Goal: Task Accomplishment & Management: Manage account settings

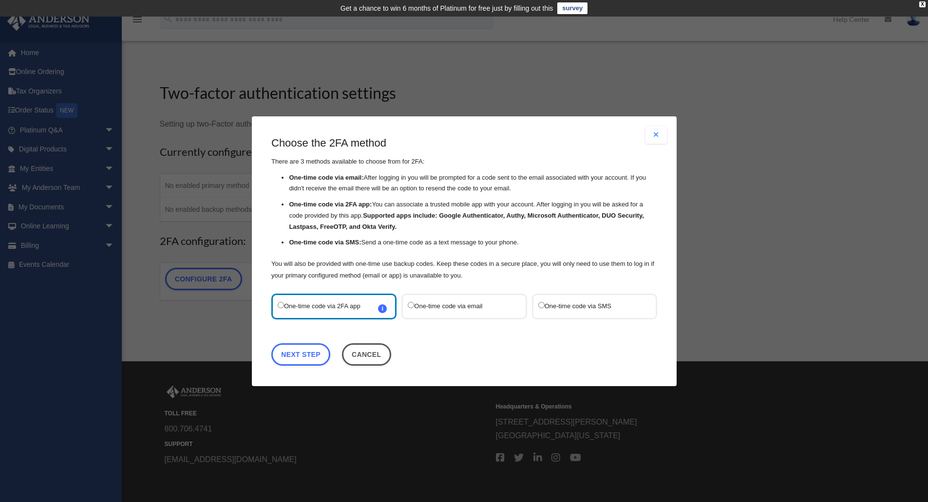
click at [484, 306] on label "One-time code via email" at bounding box center [459, 306] width 103 height 13
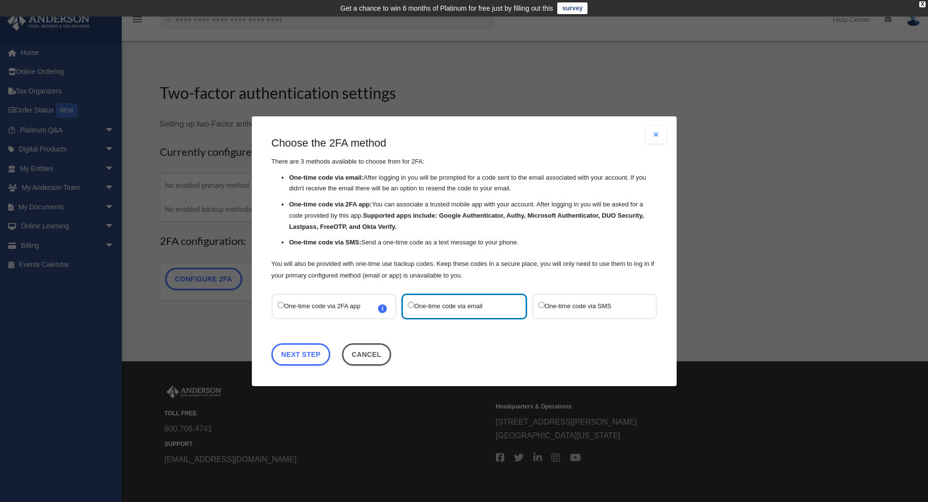
click at [559, 301] on label "One-time code via SMS" at bounding box center [589, 306] width 103 height 13
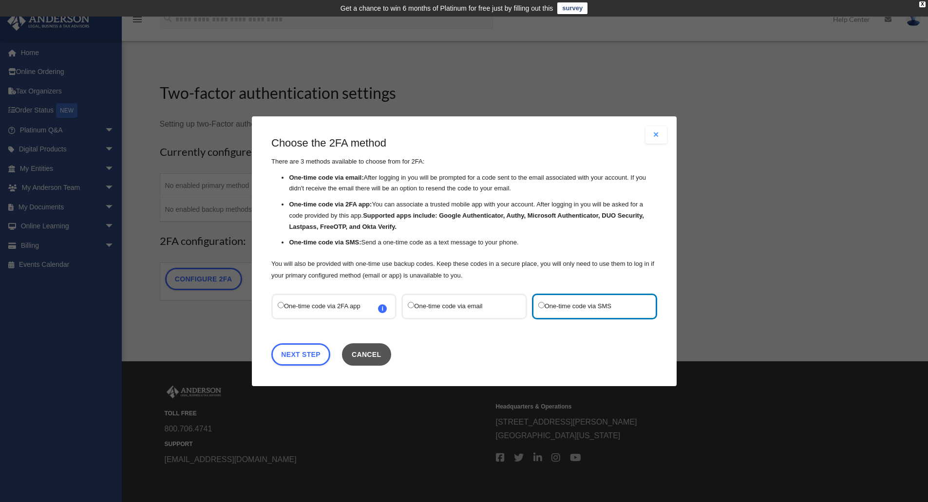
click at [362, 354] on button "Cancel" at bounding box center [365, 354] width 49 height 22
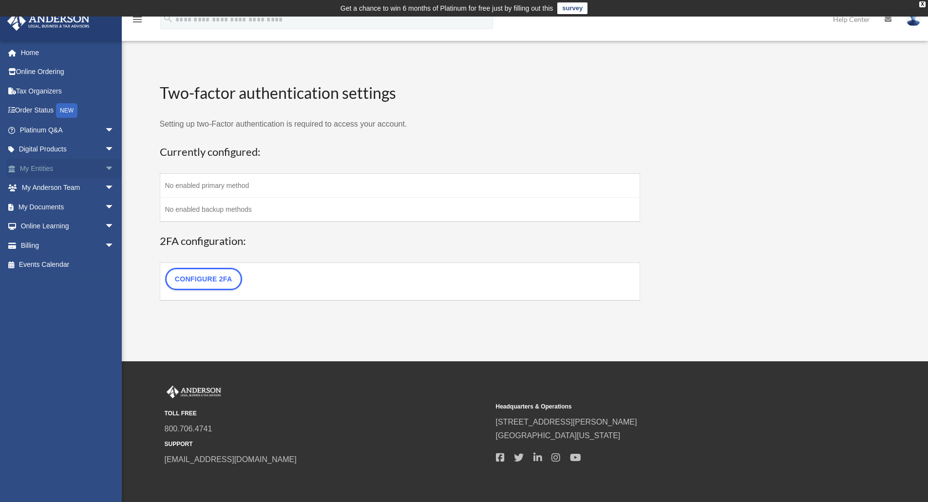
click at [67, 167] on link "My Entities arrow_drop_down" at bounding box center [68, 168] width 122 height 19
click at [56, 263] on link "Events Calendar" at bounding box center [68, 264] width 122 height 19
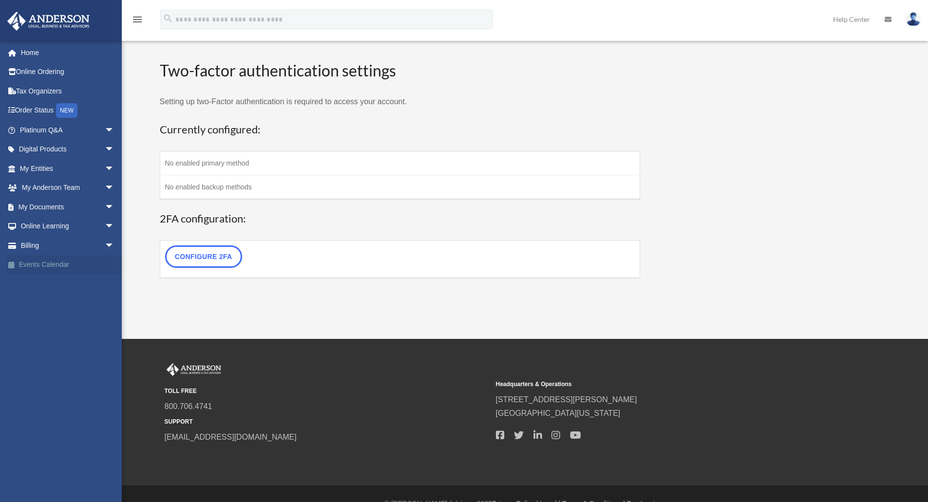
scroll to position [25, 0]
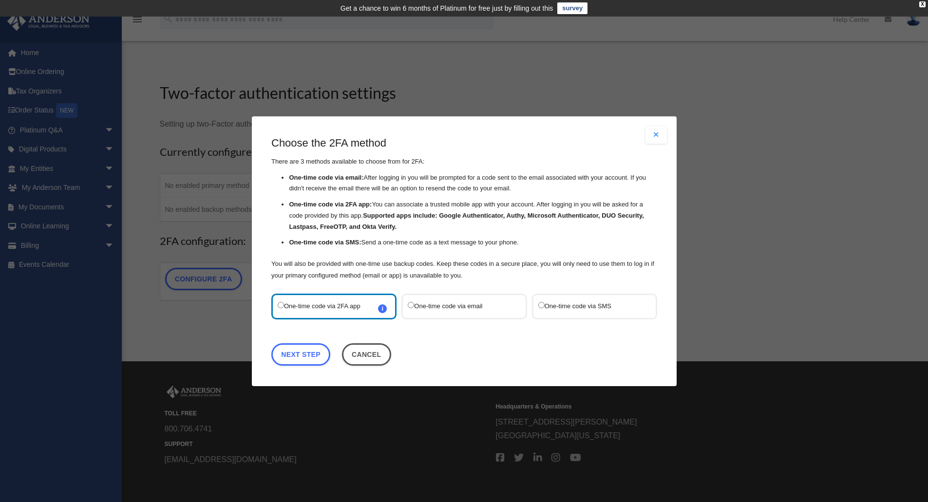
click at [583, 299] on div "One-time code via SMS" at bounding box center [593, 306] width 125 height 26
click at [566, 305] on label "One-time code via SMS" at bounding box center [589, 306] width 103 height 13
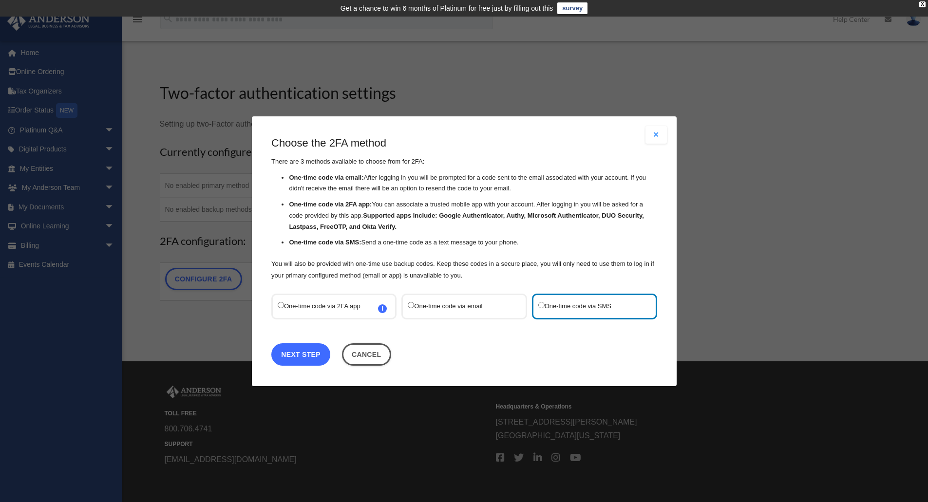
click at [320, 350] on link "Next Step" at bounding box center [300, 354] width 59 height 22
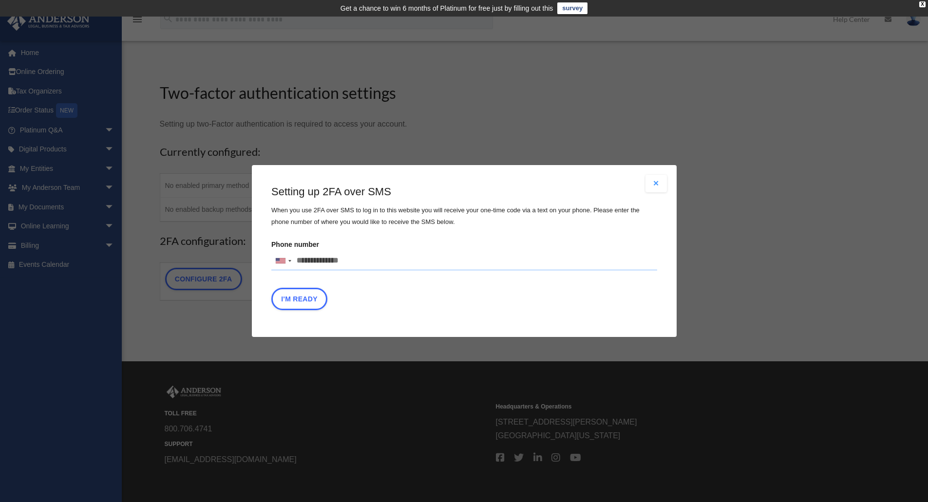
click at [320, 256] on input "Phone number United States +1 United Kingdom +44 Afghanistan (‫افغانستان‬‎) +93…" at bounding box center [464, 260] width 386 height 19
type input "**********"
click at [301, 302] on button "I'm Ready" at bounding box center [299, 299] width 56 height 22
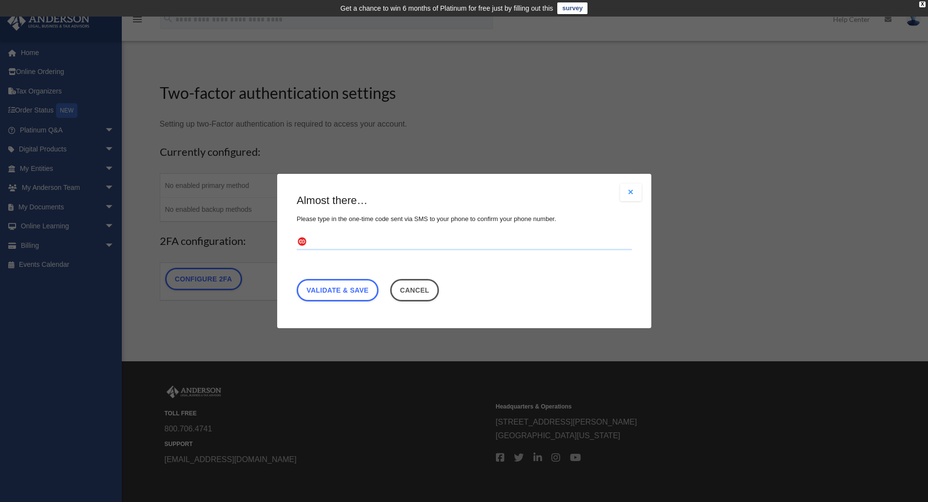
click at [339, 245] on input "text" at bounding box center [464, 243] width 335 height 16
type input "******"
click at [339, 291] on link "Validate & Save" at bounding box center [338, 290] width 82 height 22
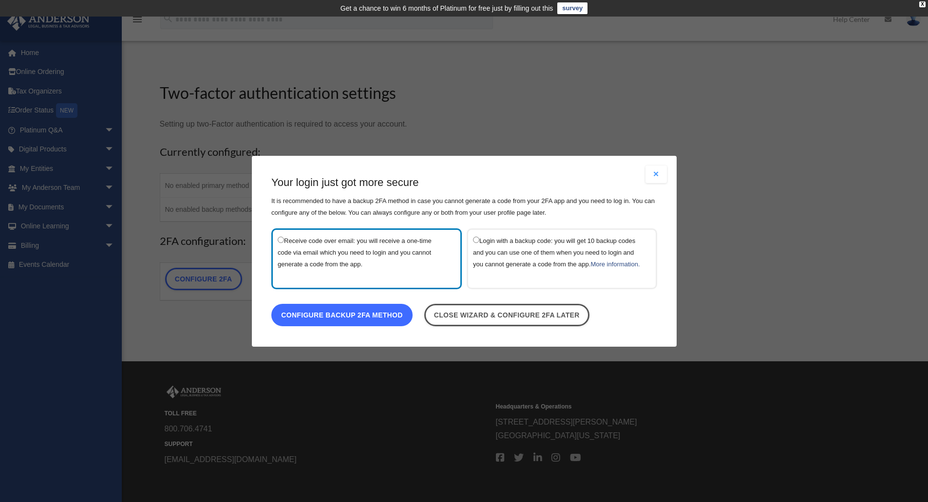
click at [340, 323] on link "Configure backup 2FA method" at bounding box center [341, 314] width 141 height 22
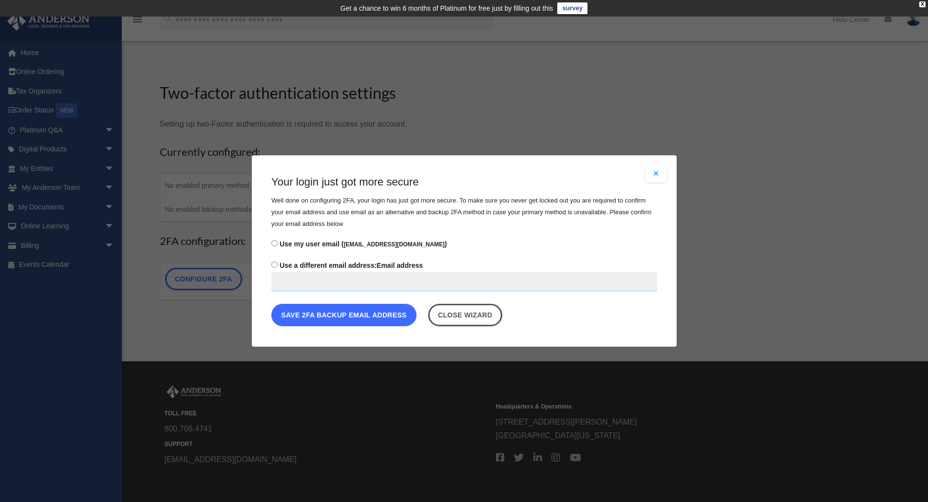
click at [363, 318] on button "Save 2FA backup email address" at bounding box center [343, 315] width 145 height 22
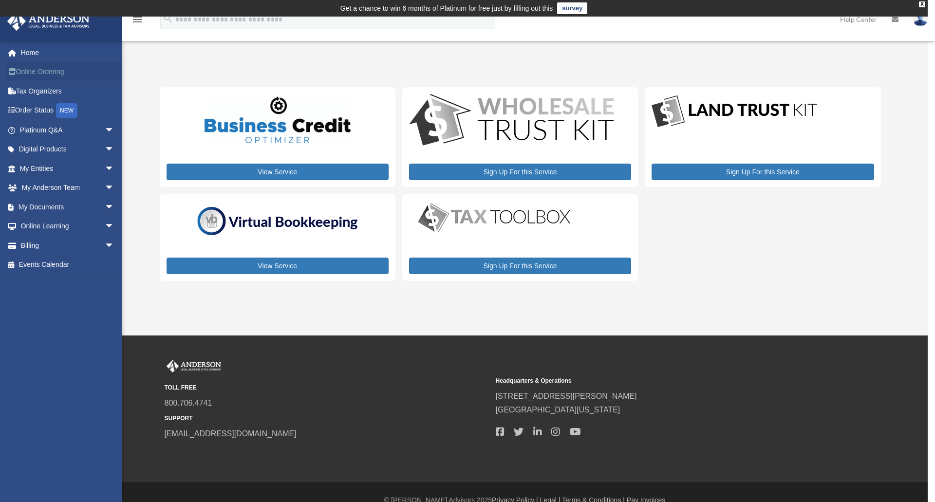
click at [41, 73] on link "Online Ordering" at bounding box center [68, 71] width 122 height 19
